Goal: Information Seeking & Learning: Check status

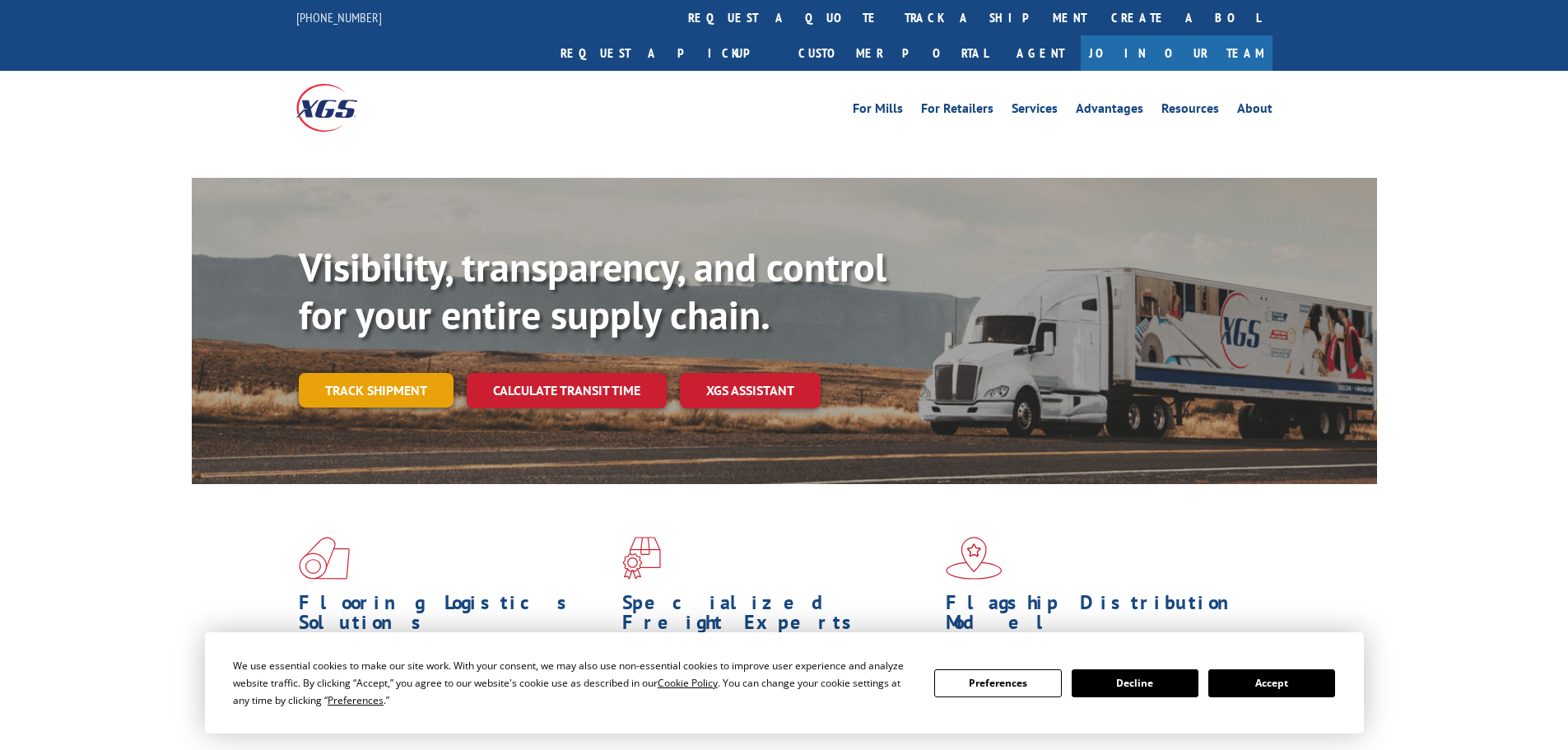
click at [409, 372] on link "Track shipment" at bounding box center [376, 389] width 155 height 35
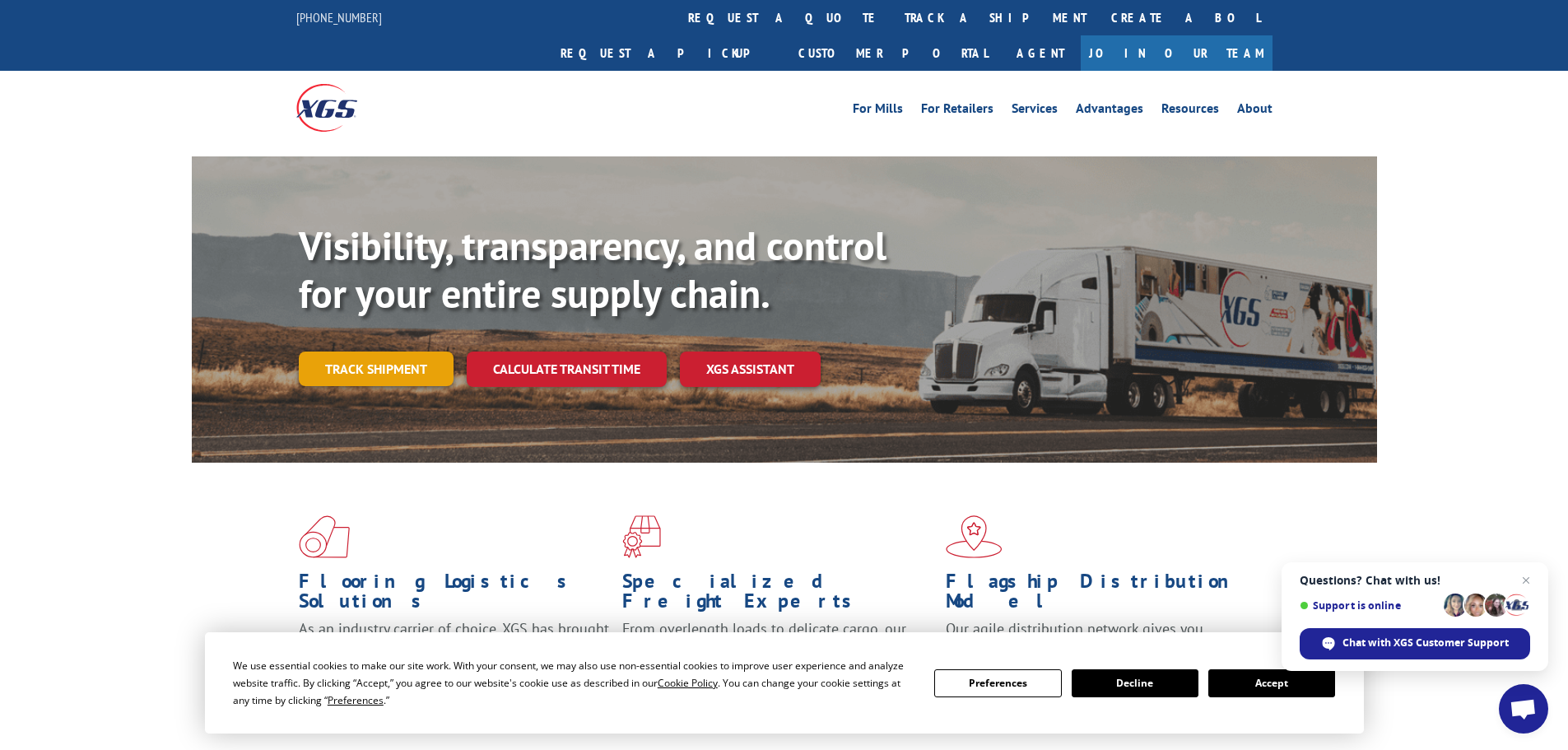
click at [417, 351] on link "Track shipment" at bounding box center [376, 368] width 155 height 35
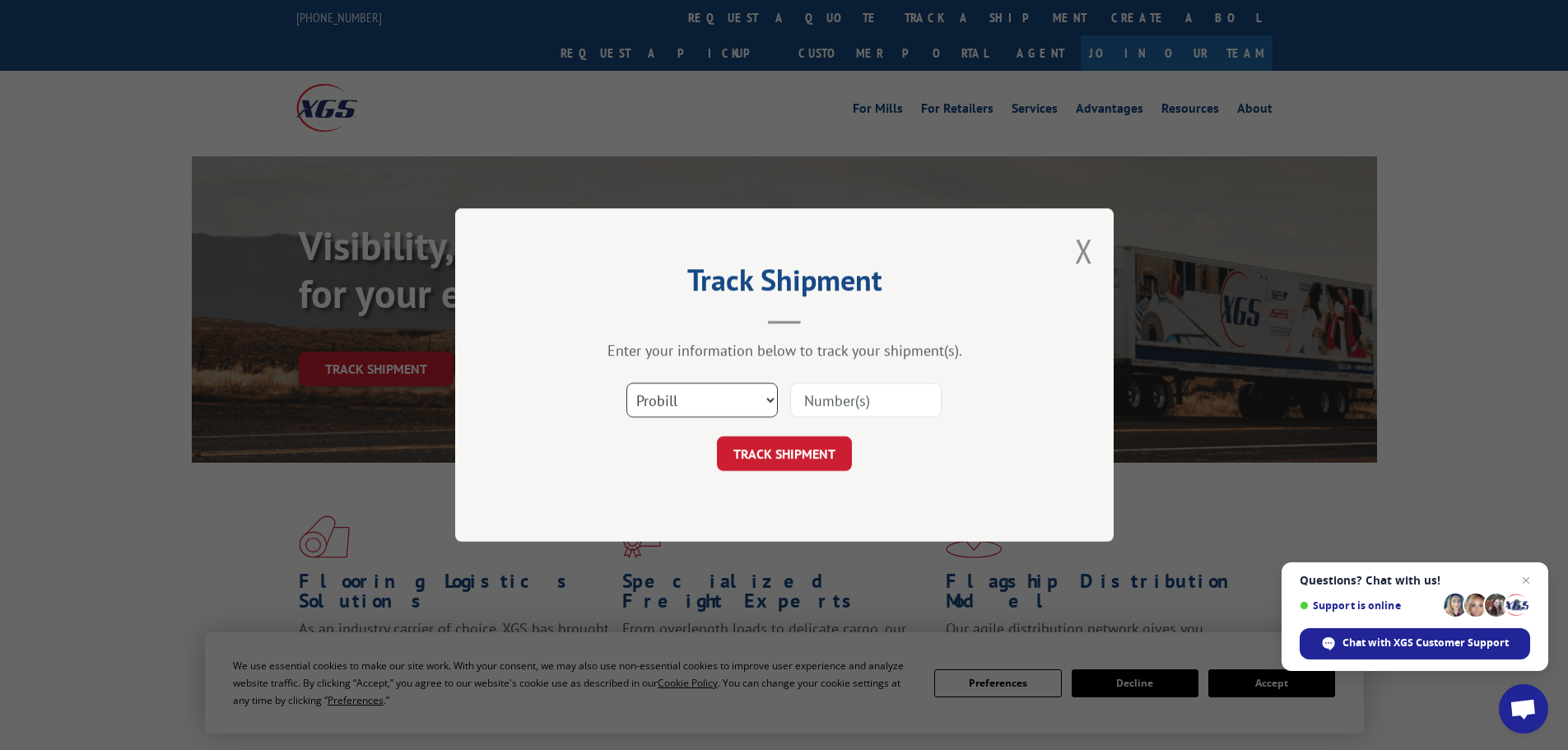
click at [740, 409] on select "Select category... Probill BOL PO" at bounding box center [702, 400] width 152 height 35
click at [627, 383] on select "Select category... Probill BOL PO" at bounding box center [702, 400] width 152 height 35
click at [724, 406] on select "Select category... Probill BOL PO" at bounding box center [702, 400] width 152 height 35
select select "po"
click at [627, 383] on select "Select category... Probill BOL PO" at bounding box center [702, 400] width 152 height 35
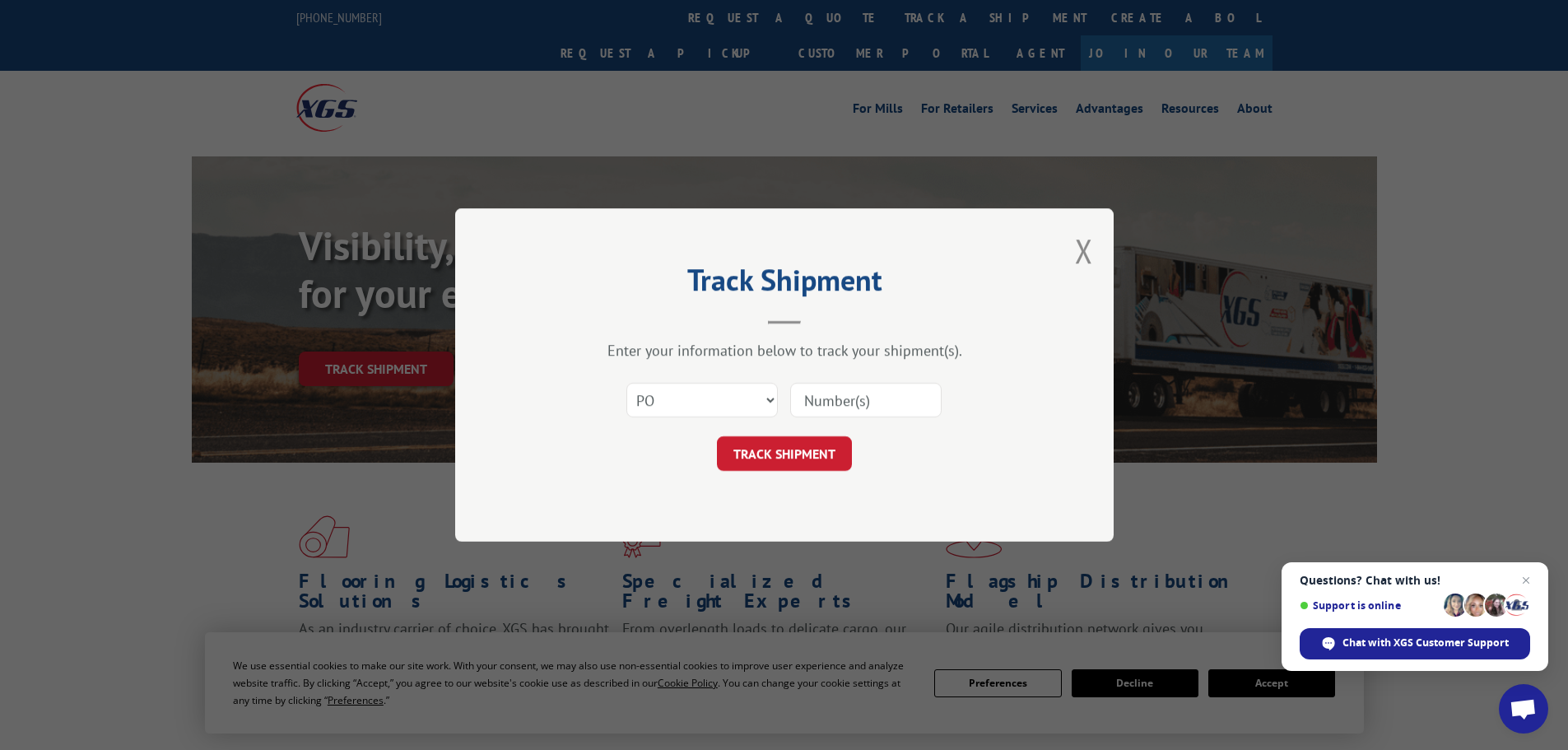
click at [886, 391] on input at bounding box center [865, 400] width 152 height 35
paste input "02518091"
type input "02518091"
click at [809, 460] on button "TRACK SHIPMENT" at bounding box center [784, 453] width 135 height 35
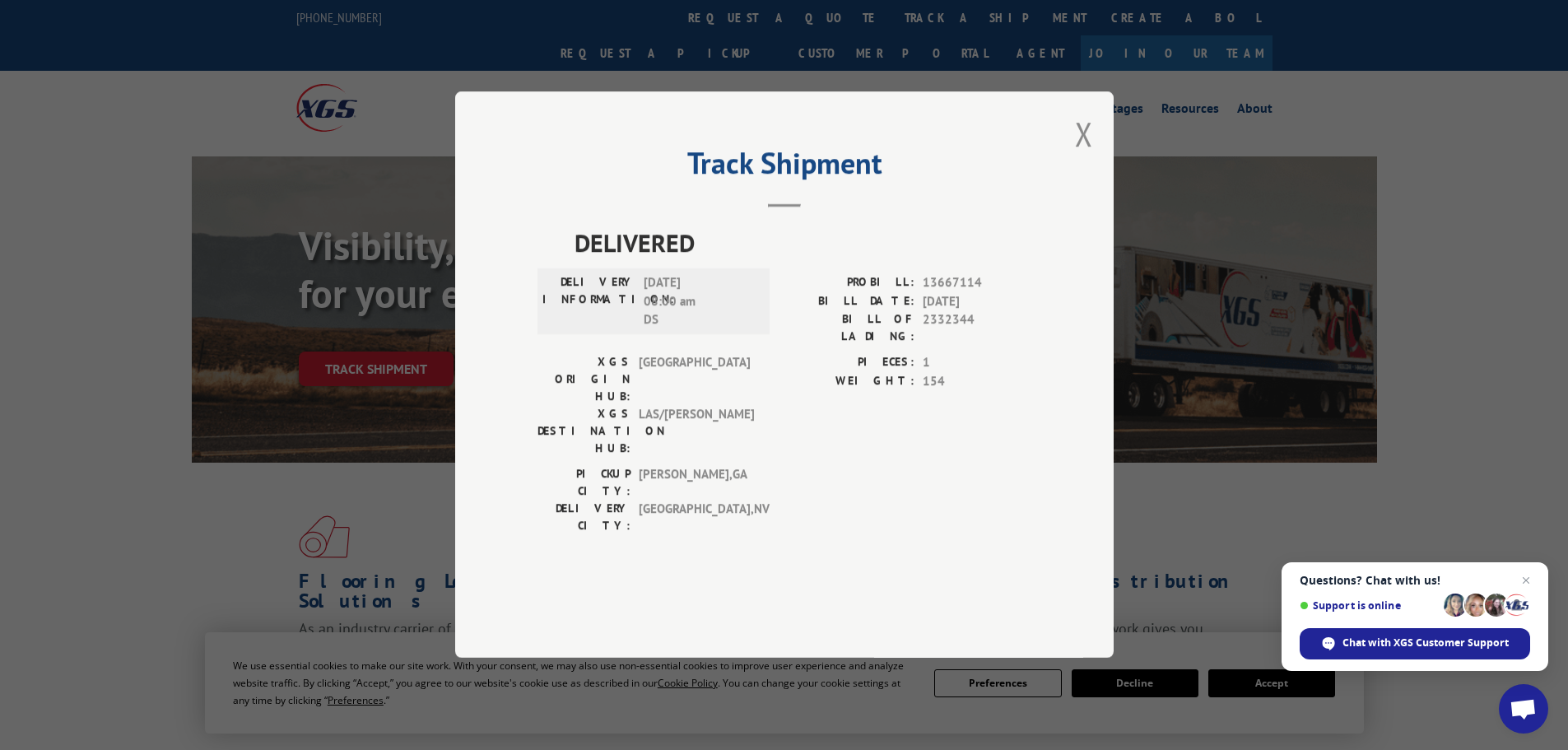
click at [1085, 156] on button "Close modal" at bounding box center [1084, 134] width 18 height 44
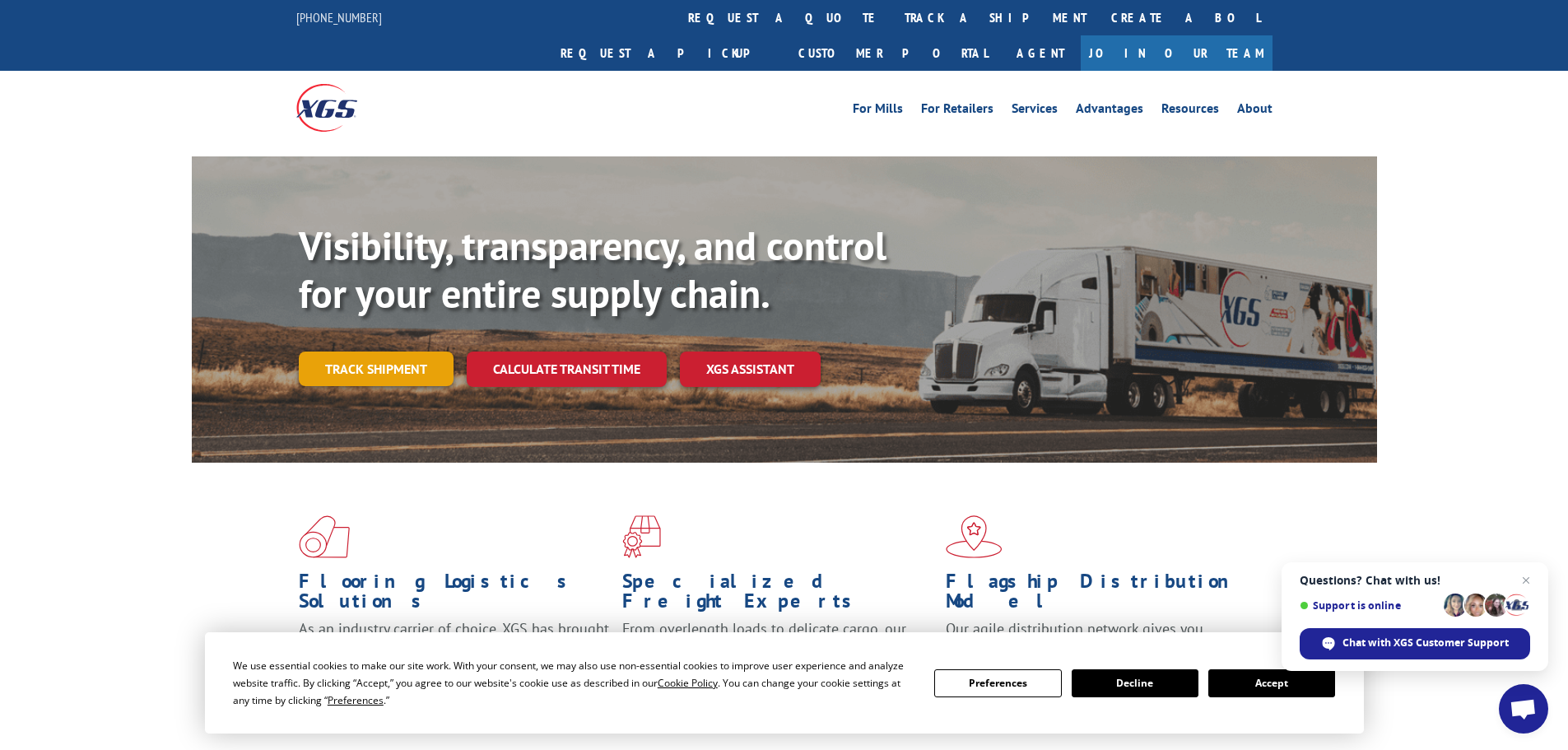
click at [433, 351] on link "Track shipment" at bounding box center [376, 368] width 155 height 35
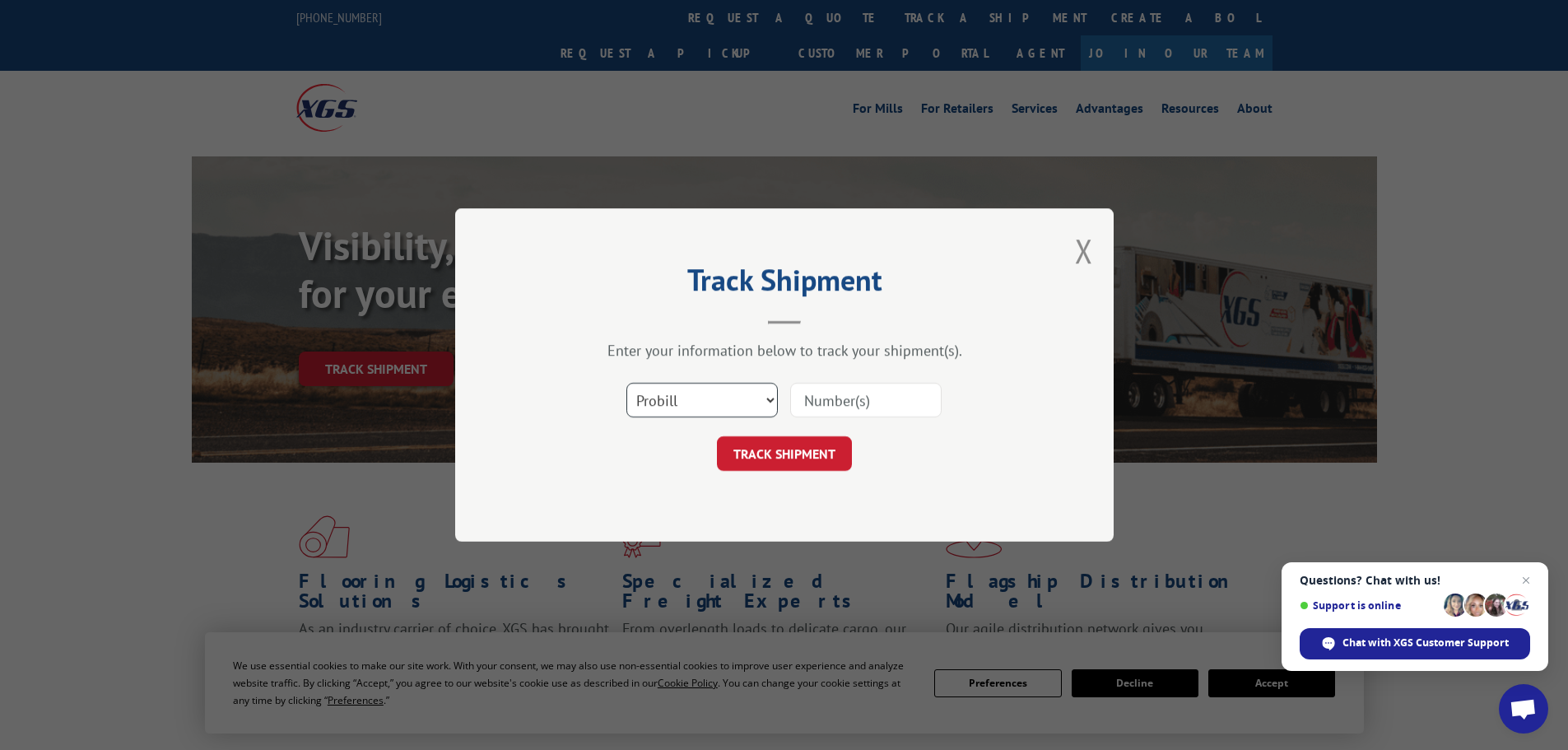
click at [670, 402] on select "Select category... Probill BOL PO" at bounding box center [702, 400] width 152 height 35
select select "bol"
click at [627, 383] on select "Select category... Probill BOL PO" at bounding box center [702, 400] width 152 height 35
click at [832, 420] on div "Select category... Probill BOL PO" at bounding box center [784, 400] width 494 height 54
paste input "7068352"
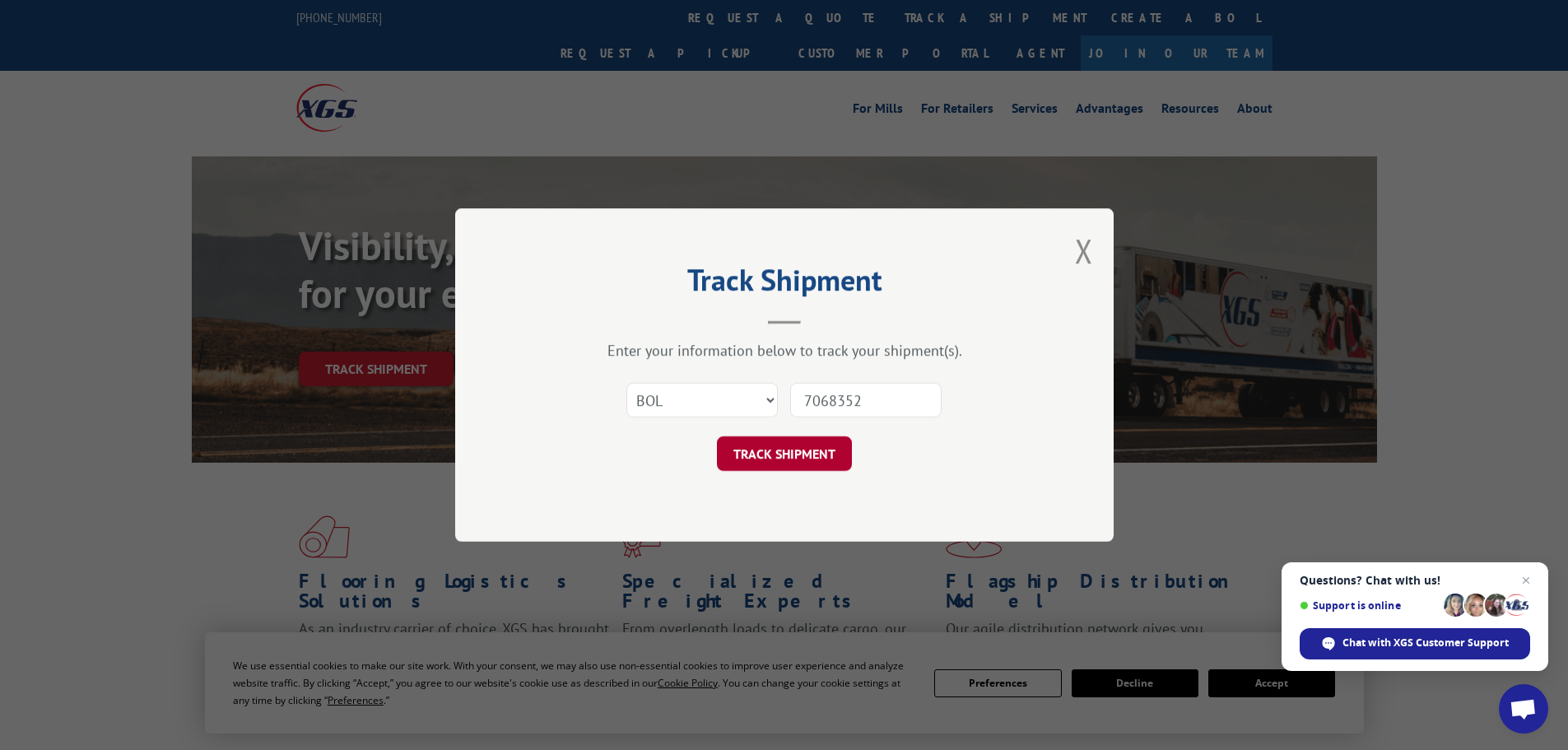
type input "7068352"
click at [808, 452] on button "TRACK SHIPMENT" at bounding box center [784, 453] width 135 height 35
